Goal: Obtain resource: Obtain resource

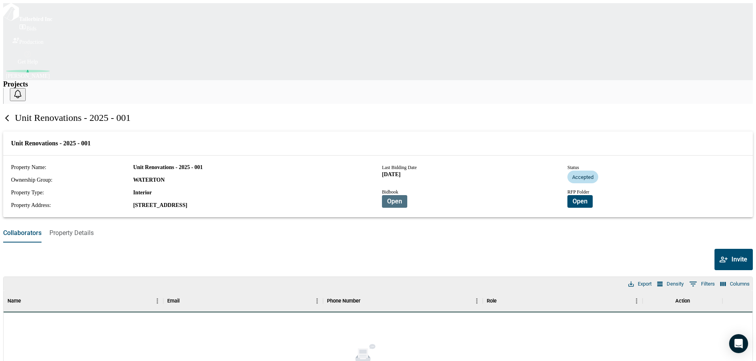
click at [402, 198] on span "Open" at bounding box center [394, 202] width 15 height 8
click at [569, 198] on span "Open" at bounding box center [579, 202] width 15 height 8
